Goal: Book appointment/travel/reservation

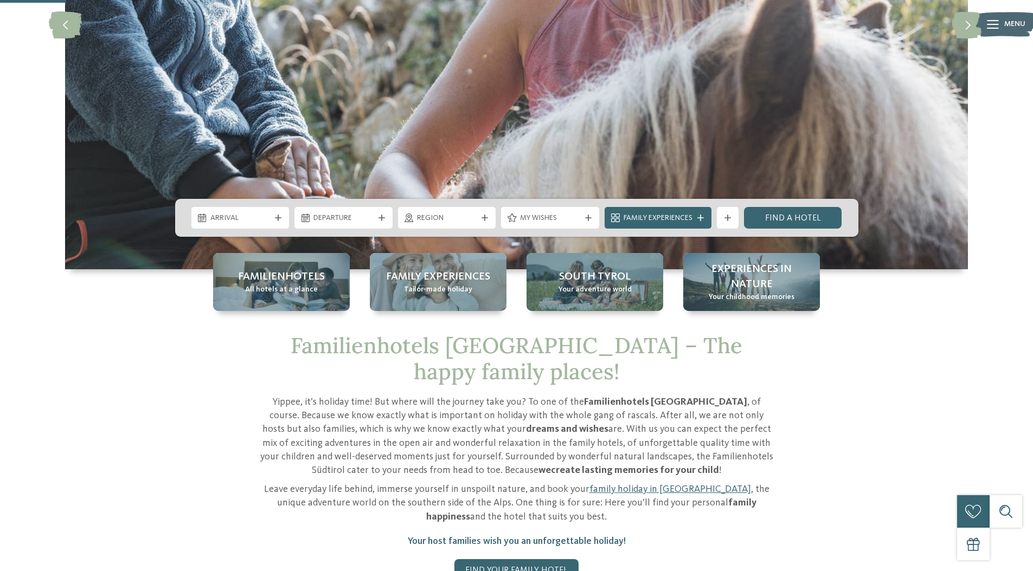
scroll to position [323, 0]
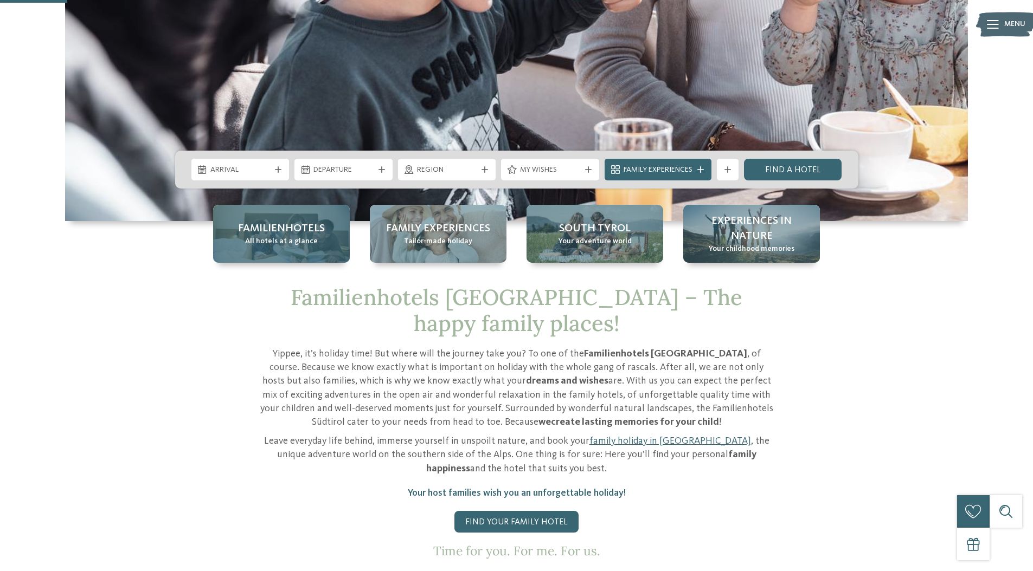
click at [300, 224] on span "Familienhotels" at bounding box center [281, 228] width 87 height 15
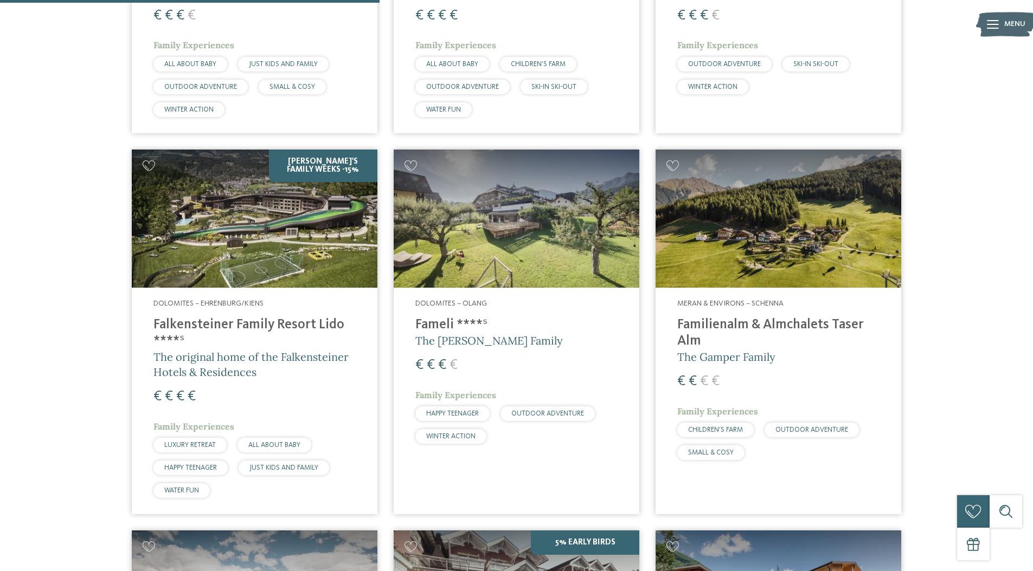
scroll to position [1301, 0]
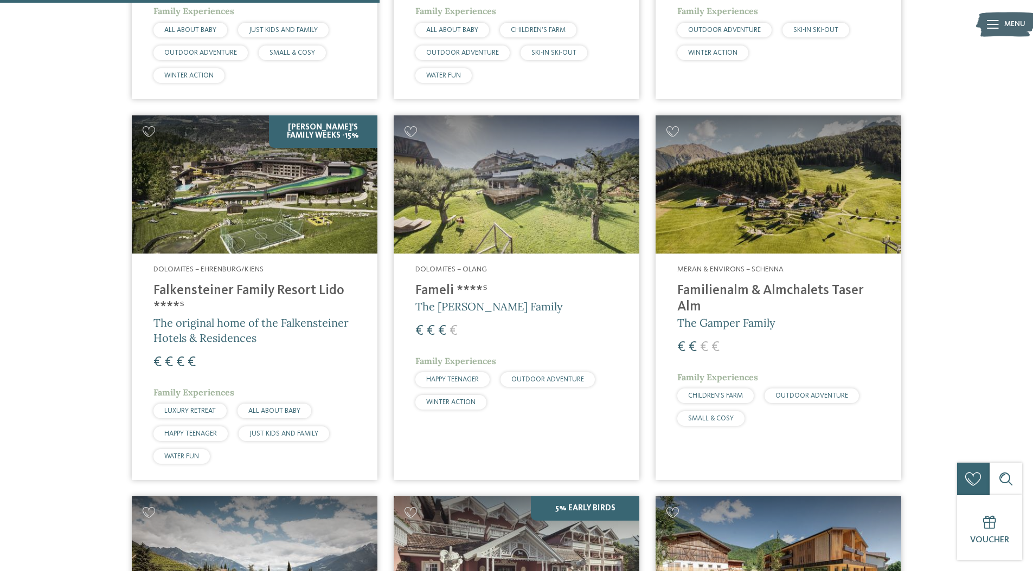
click at [249, 208] on img at bounding box center [255, 184] width 246 height 138
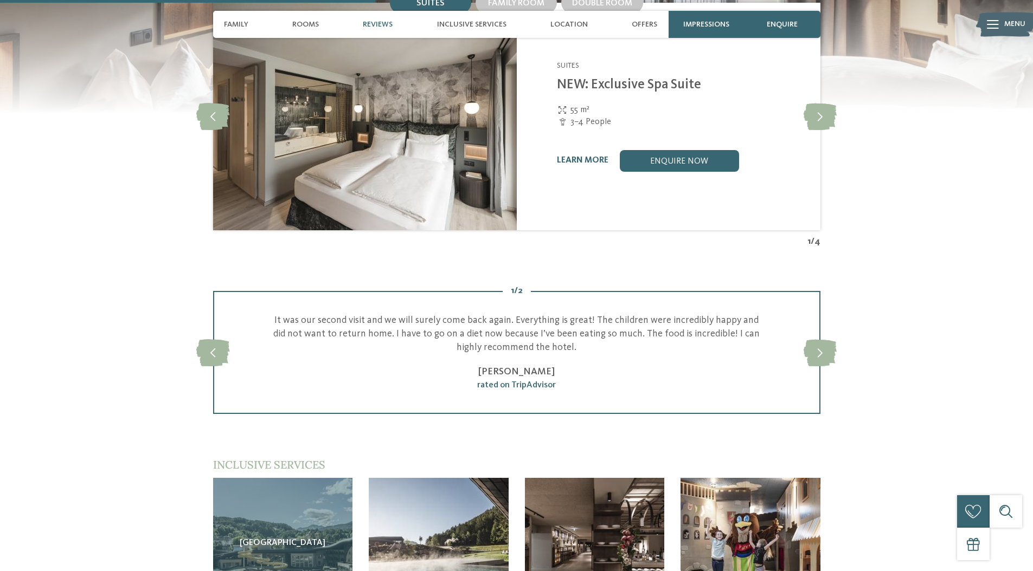
scroll to position [1478, 0]
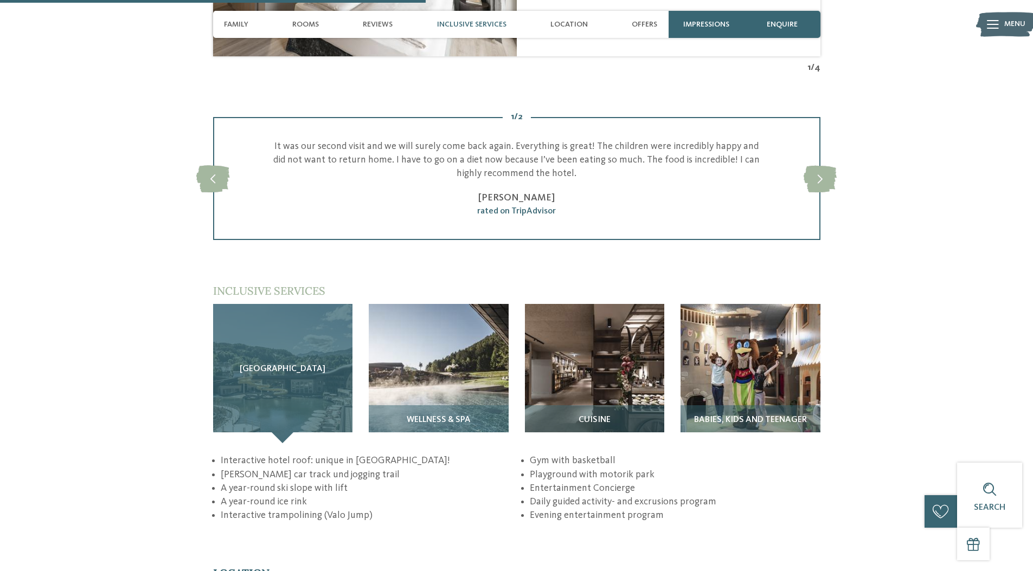
click at [322, 324] on div "[GEOGRAPHIC_DATA]" at bounding box center [283, 374] width 140 height 140
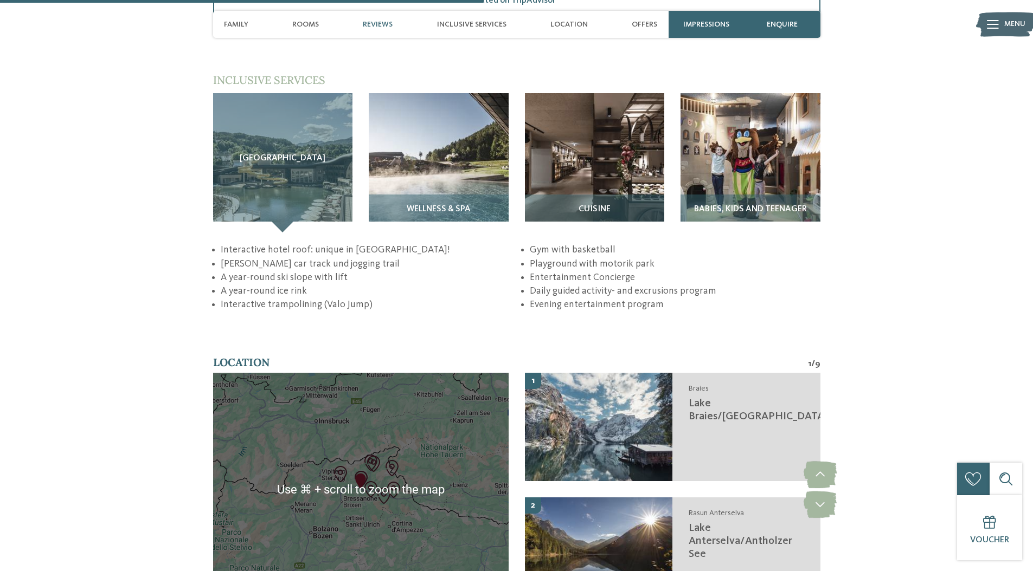
scroll to position [1366, 0]
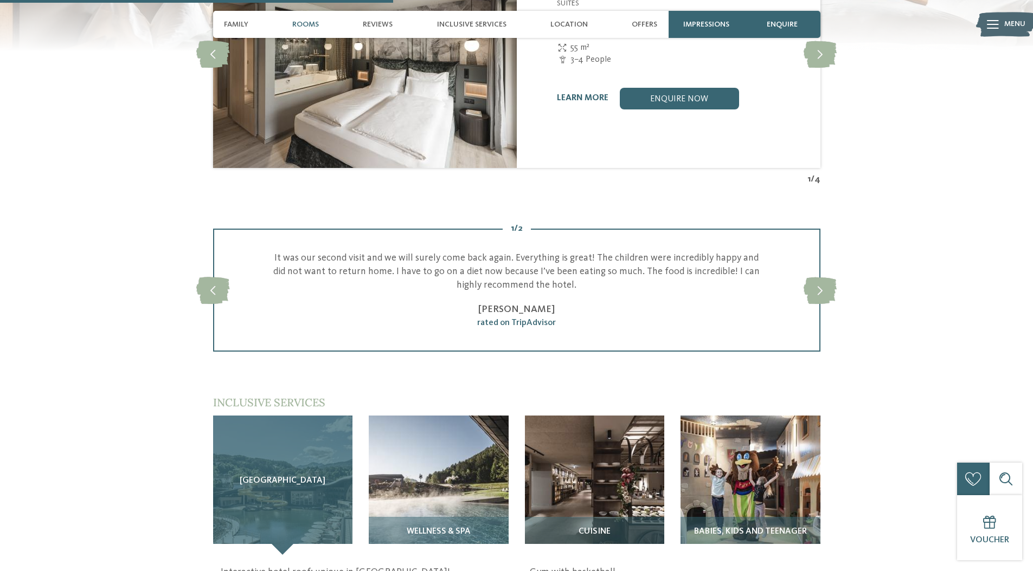
click at [316, 477] on span "[GEOGRAPHIC_DATA]" at bounding box center [283, 482] width 86 height 10
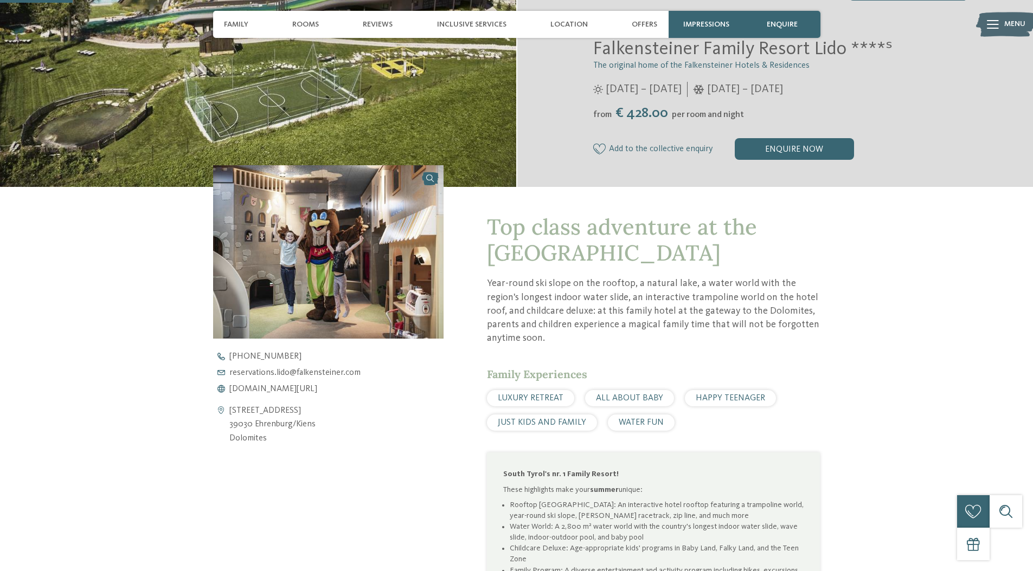
scroll to position [0, 0]
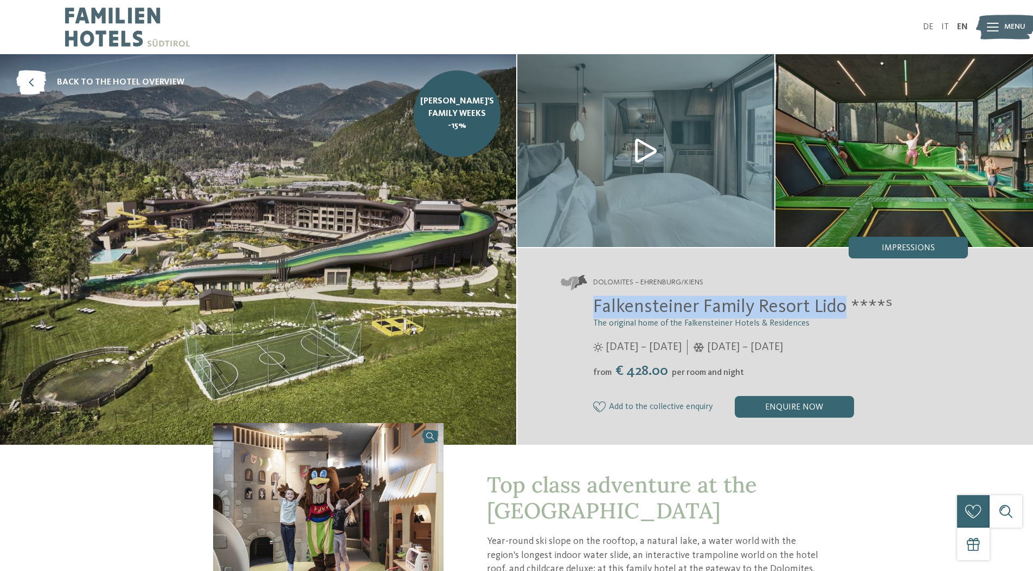
drag, startPoint x: 589, startPoint y: 307, endPoint x: 842, endPoint y: 309, distance: 253.2
click at [842, 309] on div "Falkensteiner Family Resort Lido ****ˢ The original home of the Falkensteiner H…" at bounding box center [765, 357] width 408 height 122
copy span "Falkensteiner Family Resort Lido"
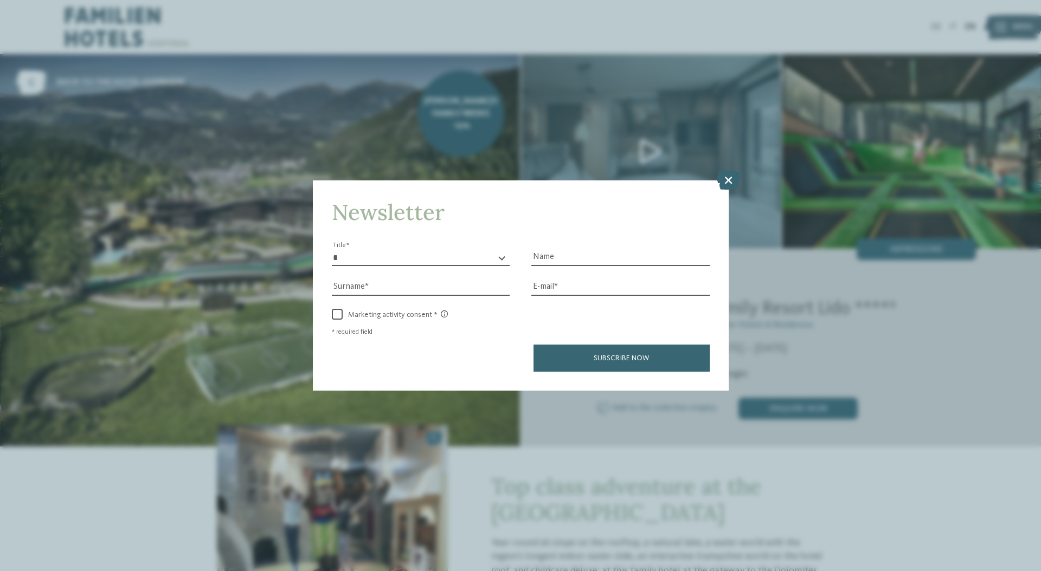
click at [725, 180] on icon at bounding box center [728, 179] width 23 height 19
